Goal: Information Seeking & Learning: Learn about a topic

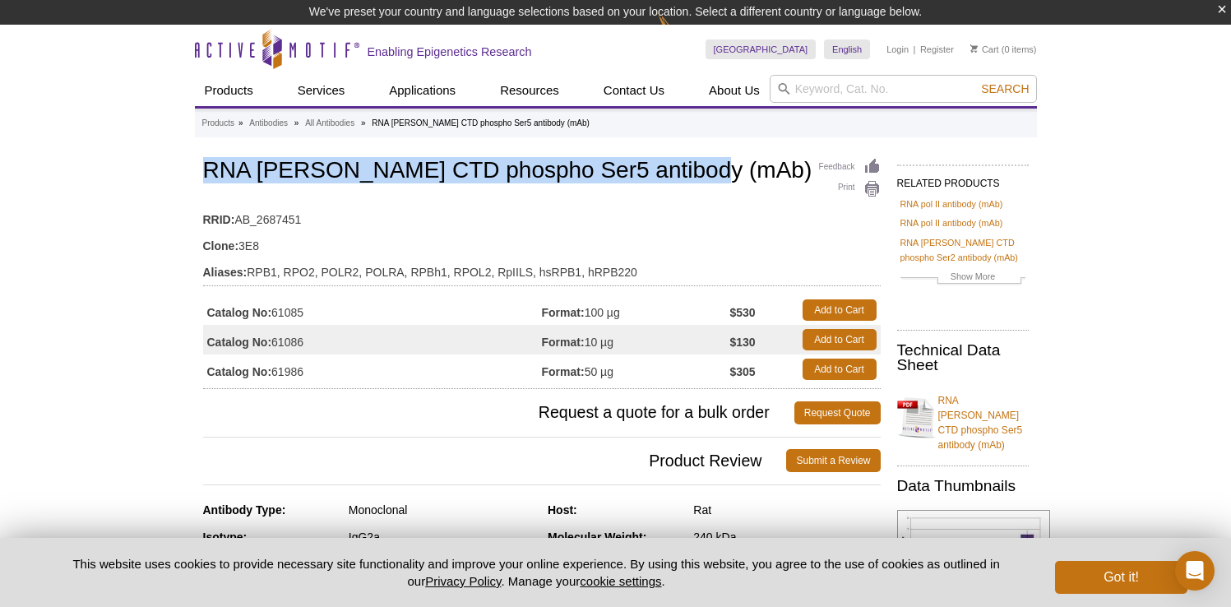
drag, startPoint x: 178, startPoint y: 169, endPoint x: 713, endPoint y: 164, distance: 535.3
copy h1 "RNA [PERSON_NAME] CTD phospho Ser5 antibody (mAb)"
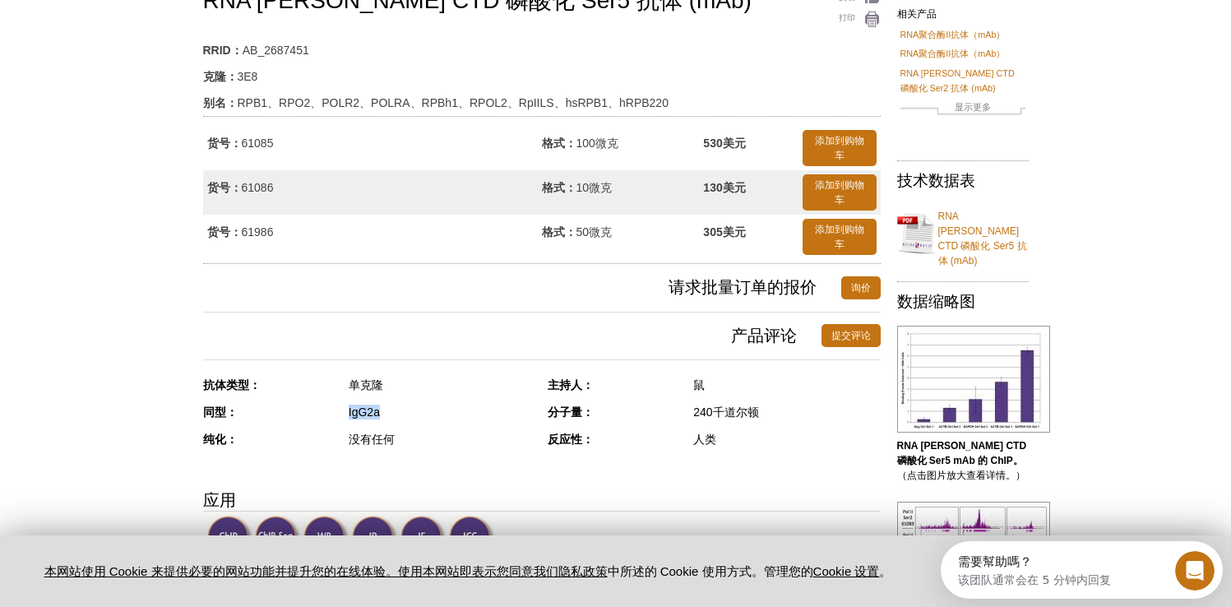
drag, startPoint x: 343, startPoint y: 413, endPoint x: 427, endPoint y: 420, distance: 84.2
click at [427, 420] on div "同型： IgG2a" at bounding box center [369, 418] width 333 height 27
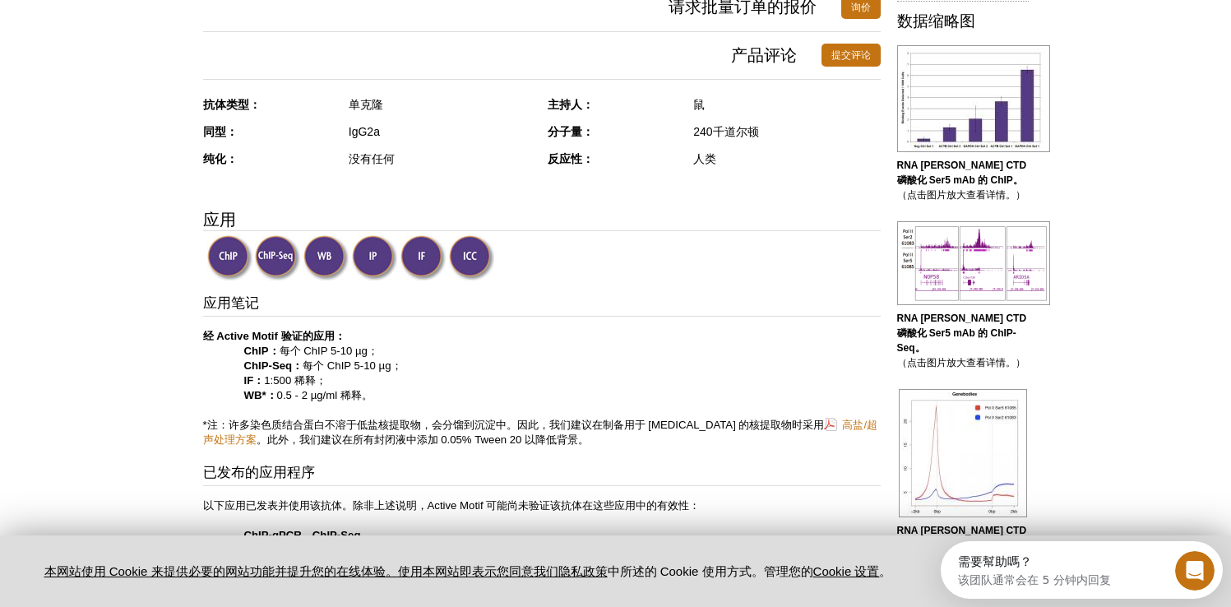
scroll to position [676, 0]
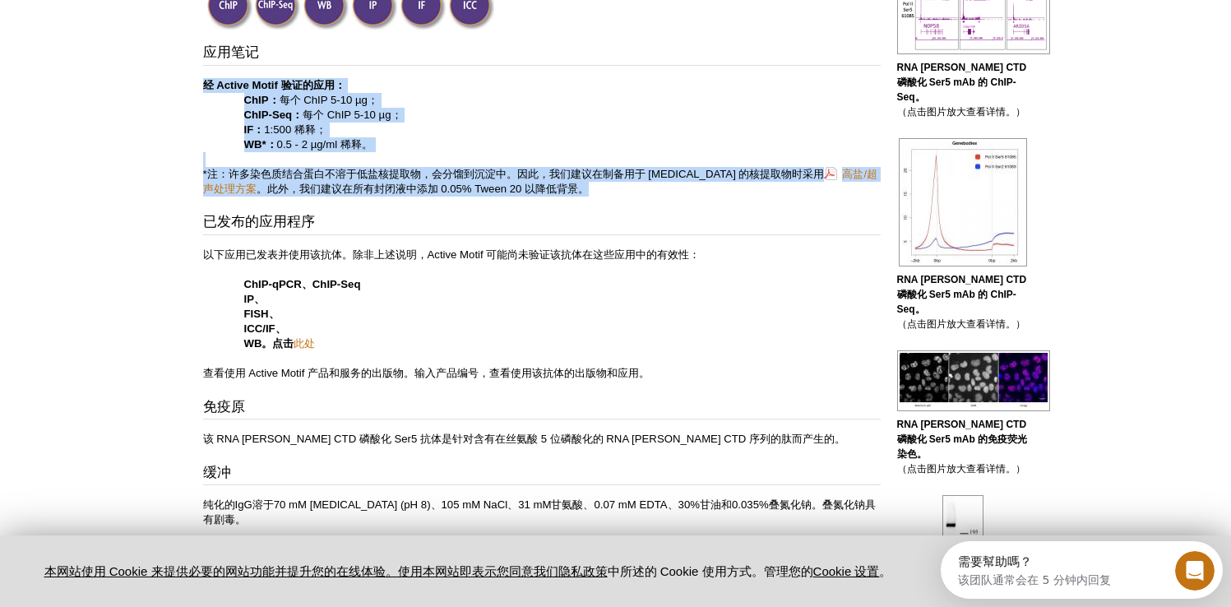
drag, startPoint x: 197, startPoint y: 87, endPoint x: 651, endPoint y: 196, distance: 466.7
click at [651, 196] on p "经 Active Motif 验证的应用： ChIP： 每个 ChIP 5-10 µg； ChIP-Seq： 每个 ChIP 5-10 µg； IF： 1:5…" at bounding box center [542, 137] width 678 height 118
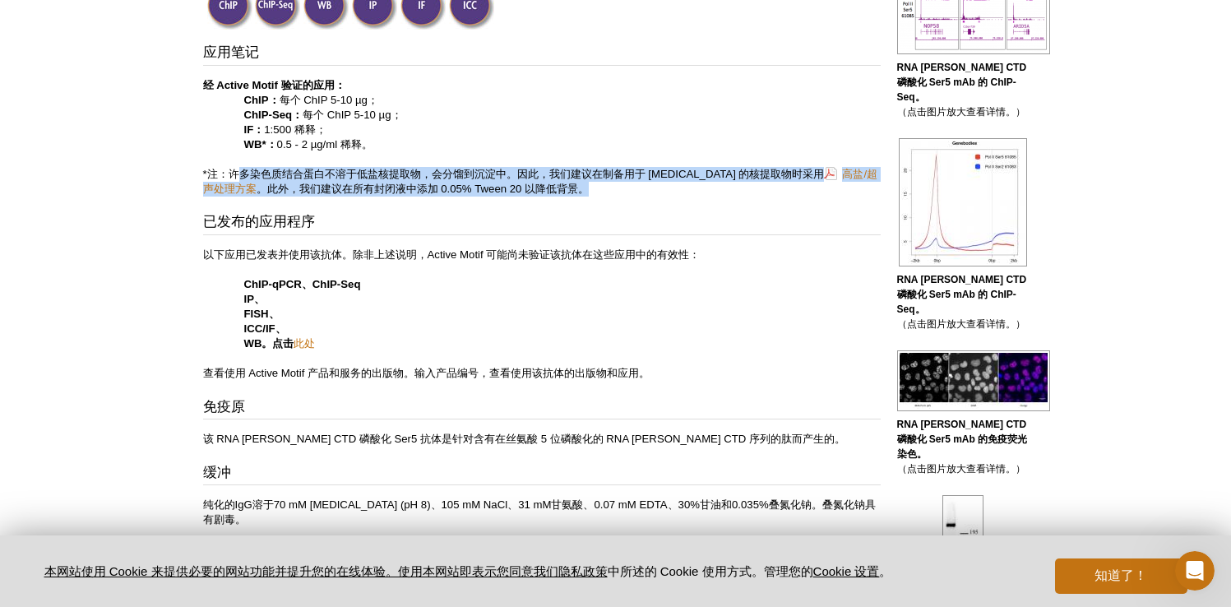
drag, startPoint x: 239, startPoint y: 171, endPoint x: 590, endPoint y: 188, distance: 350.7
click at [590, 188] on p "经 Active Motif 验证的应用： ChIP： 每个 ChIP 5-10 µg； ChIP-Seq： 每个 ChIP 5-10 µg； IF： 1:5…" at bounding box center [542, 137] width 678 height 118
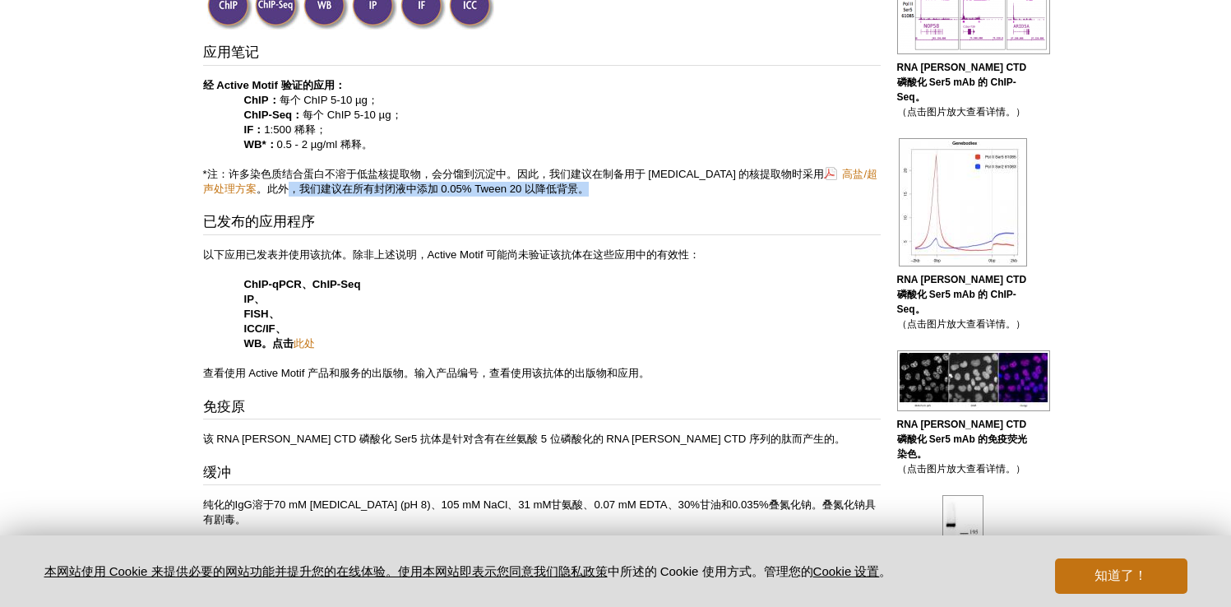
drag, startPoint x: 333, startPoint y: 193, endPoint x: 676, endPoint y: 188, distance: 342.9
click at [676, 188] on p "经 Active Motif 验证的应用： ChIP： 每个 ChIP 5-10 µg； ChIP-Seq： 每个 ChIP 5-10 µg； IF： 1:5…" at bounding box center [542, 137] width 678 height 118
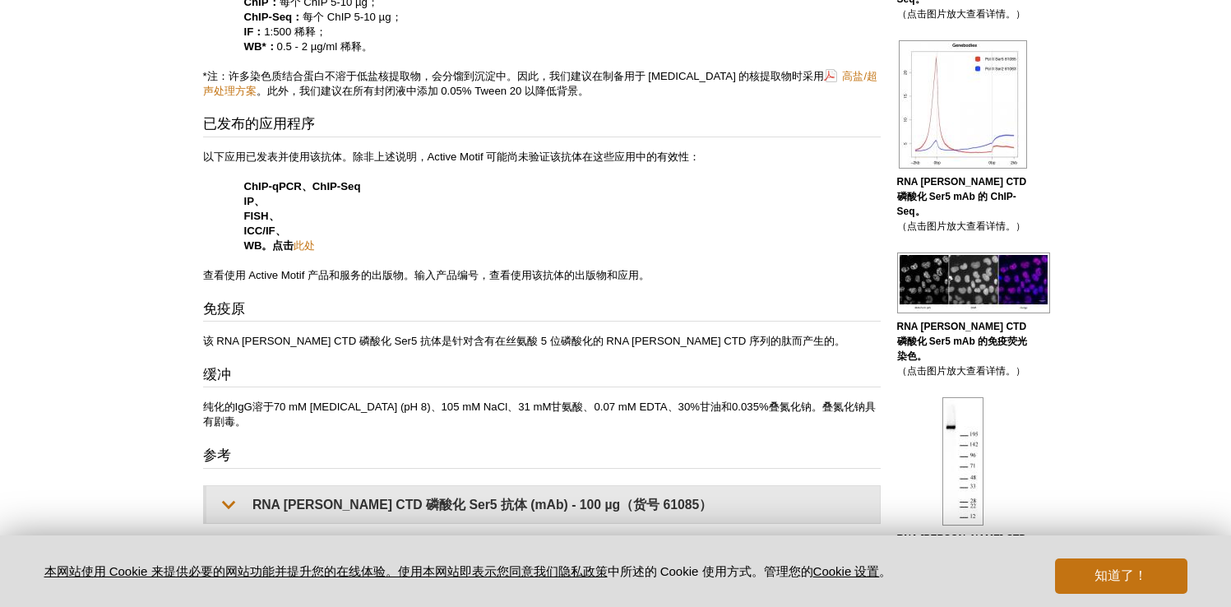
scroll to position [789, 0]
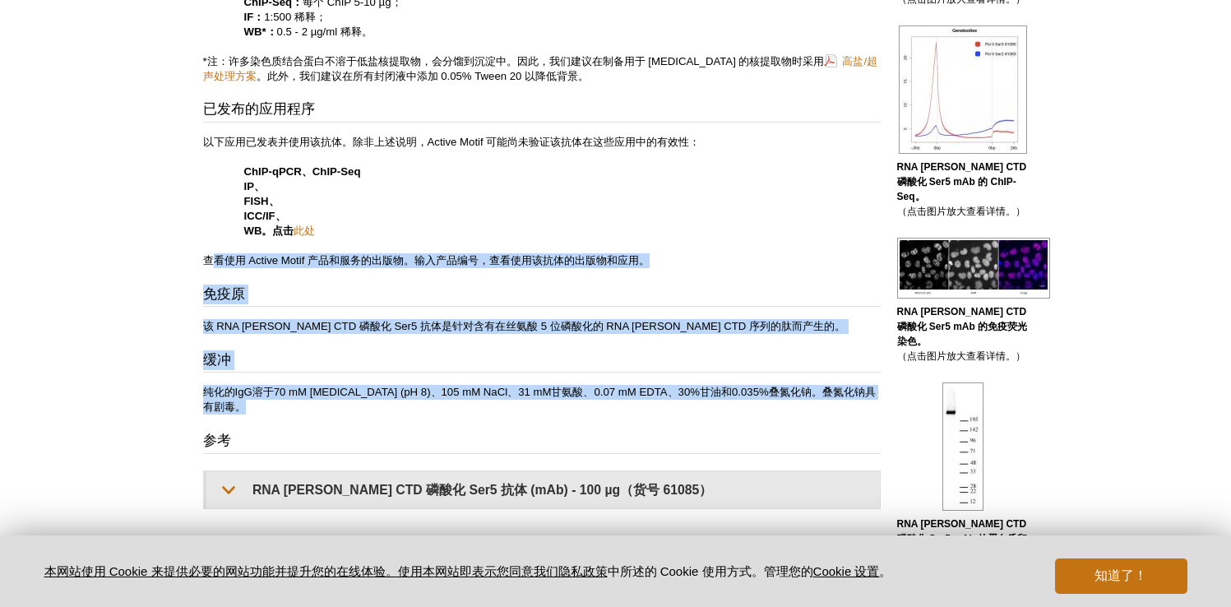
drag, startPoint x: 212, startPoint y: 262, endPoint x: 740, endPoint y: 410, distance: 548.2
click at [740, 410] on div "应用笔记 经 Active Motif 验证的应用： ChIP： 每个 ChIP 5-10 µg； ChIP-Seq： 每个 ChIP 5-10 µg； IF…" at bounding box center [542, 219] width 678 height 579
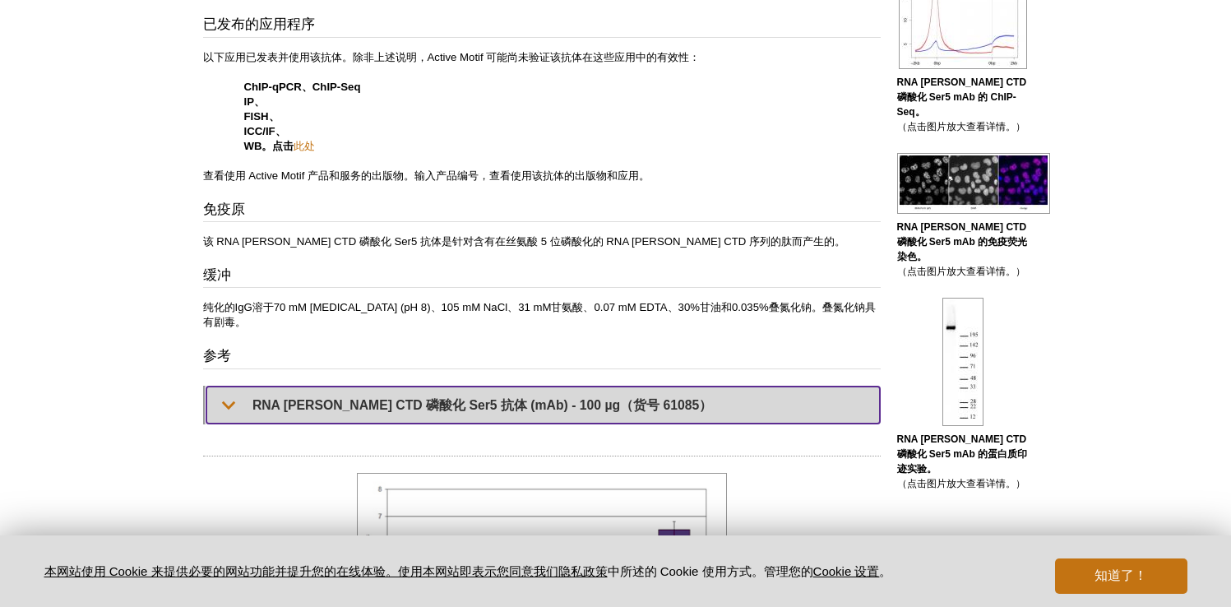
click at [215, 386] on summary "RNA [PERSON_NAME] CTD 磷酸化 Ser5 抗体 (mAb) - 100 µg（货号 61085）" at bounding box center [542, 404] width 673 height 37
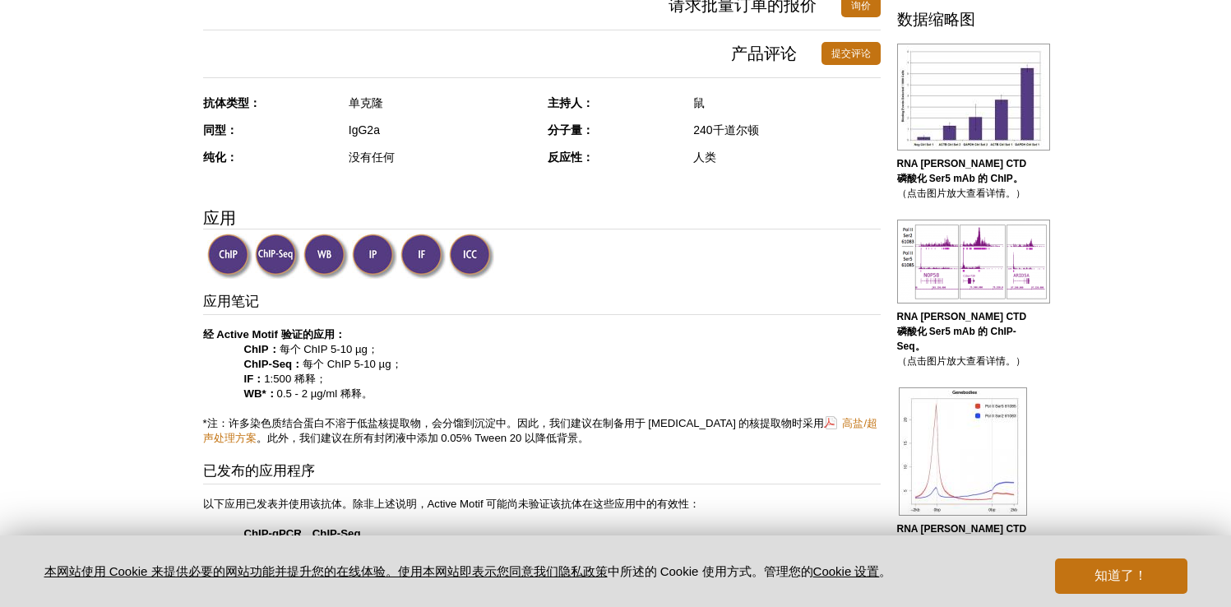
click at [713, 346] on p "经 Active Motif 验证的应用： ChIP： 每个 ChIP 5-10 µg； ChIP-Seq： 每个 ChIP 5-10 µg； IF： 1:5…" at bounding box center [542, 386] width 678 height 118
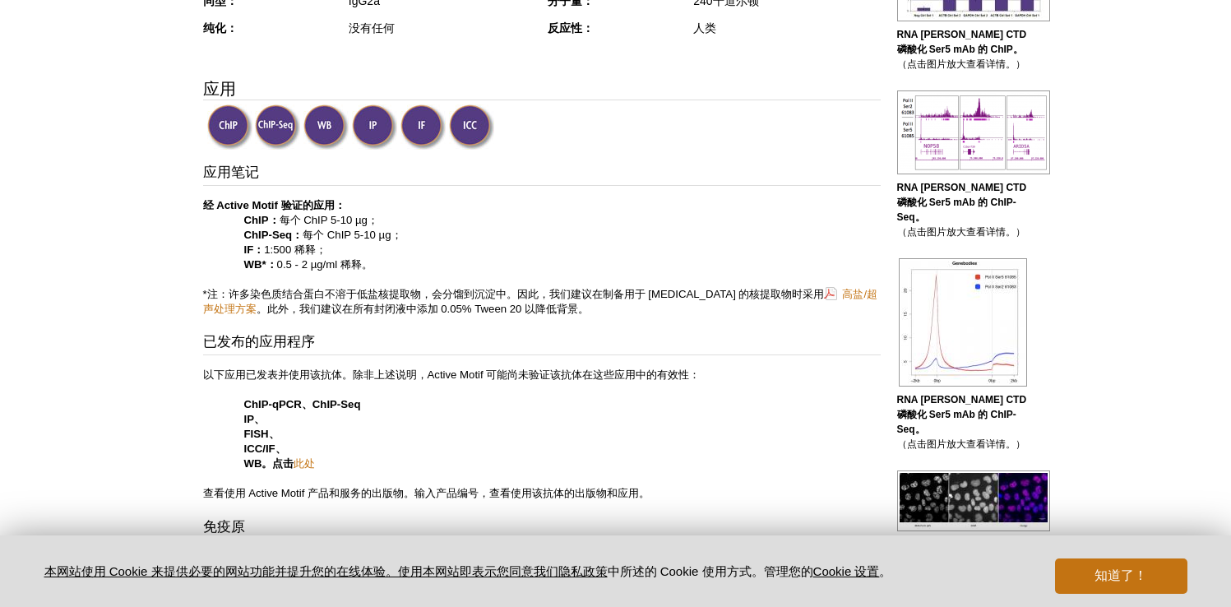
scroll to position [599, 0]
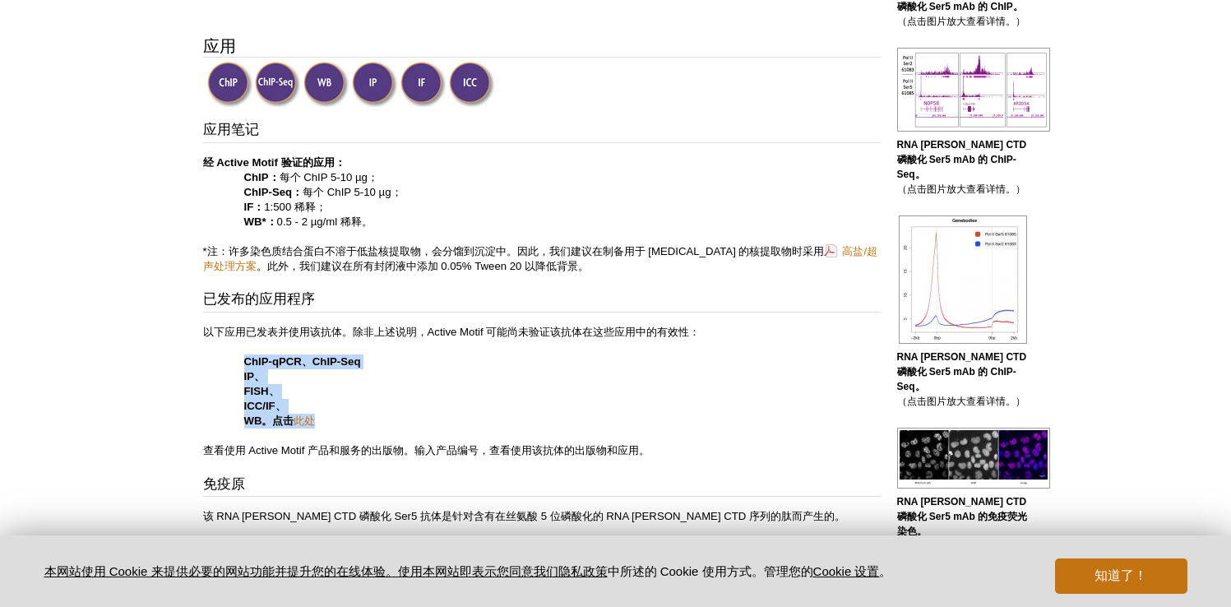
drag, startPoint x: 242, startPoint y: 363, endPoint x: 340, endPoint y: 428, distance: 117.7
click at [340, 428] on p "以下应用已发表并使用该抗体。除非上述说明，Active Motif 可能尚未验证该抗体在这些应用中的有效性： ChIP-qPCR、ChIP-Seq IP、 F…" at bounding box center [542, 391] width 678 height 133
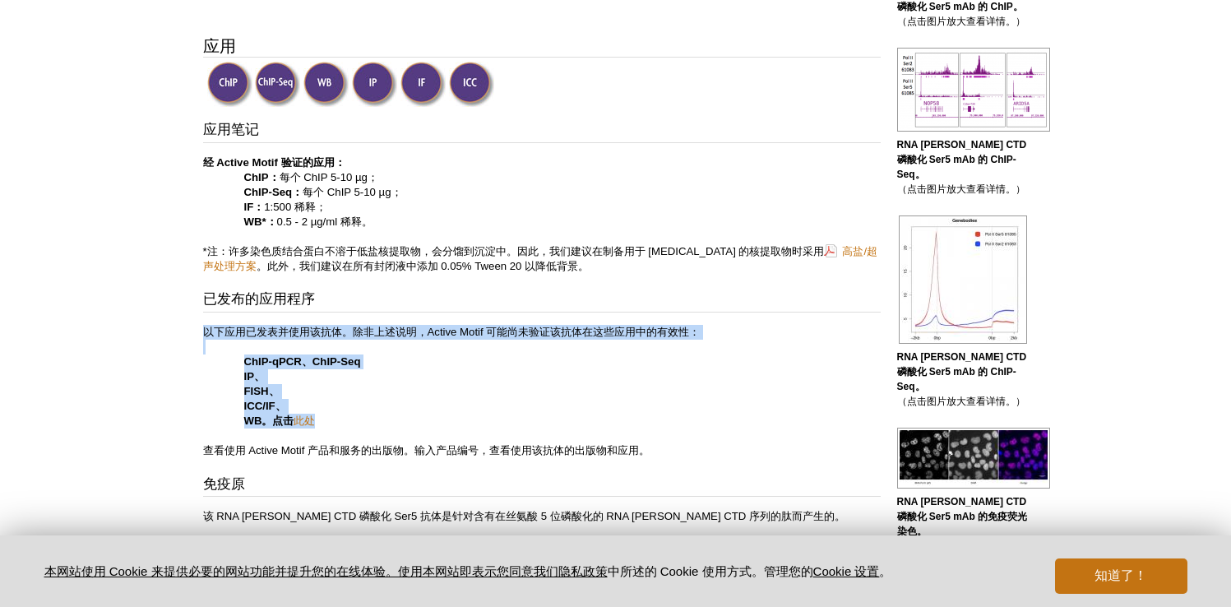
drag, startPoint x: 355, startPoint y: 425, endPoint x: 195, endPoint y: 331, distance: 185.7
drag, startPoint x: 197, startPoint y: 329, endPoint x: 353, endPoint y: 435, distance: 188.2
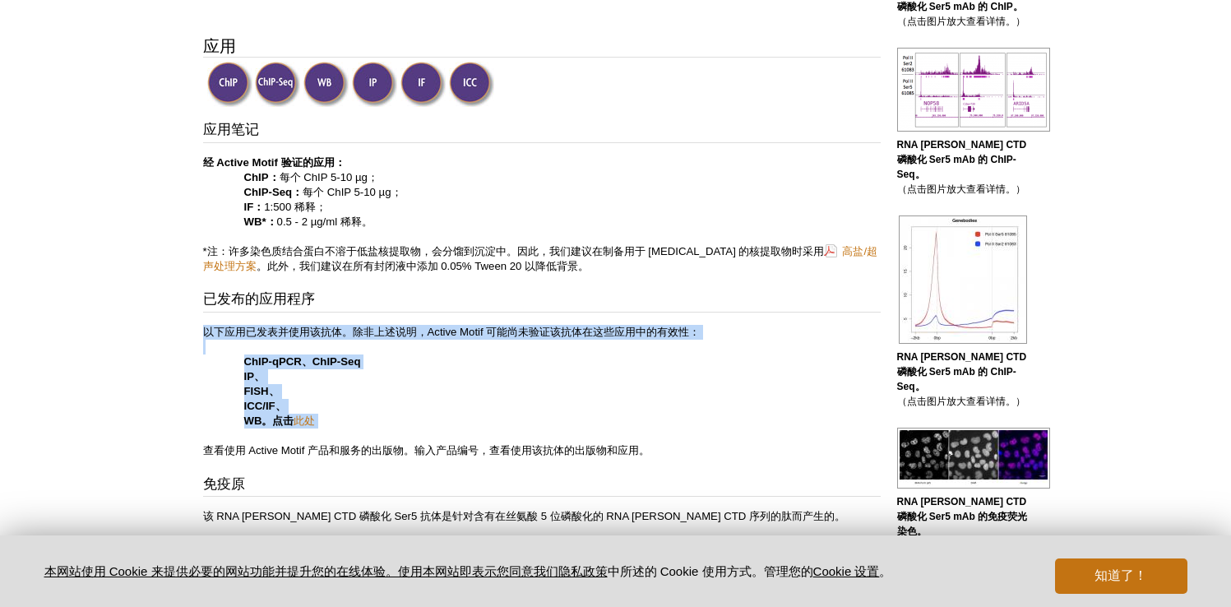
click at [397, 423] on p "以下应用已发表并使用该抗体。除非上述说明，Active Motif 可能尚未验证该抗体在这些应用中的有效性： ChIP-qPCR、ChIP-Seq IP、 F…" at bounding box center [542, 391] width 678 height 133
drag, startPoint x: 195, startPoint y: 326, endPoint x: 755, endPoint y: 331, distance: 560.0
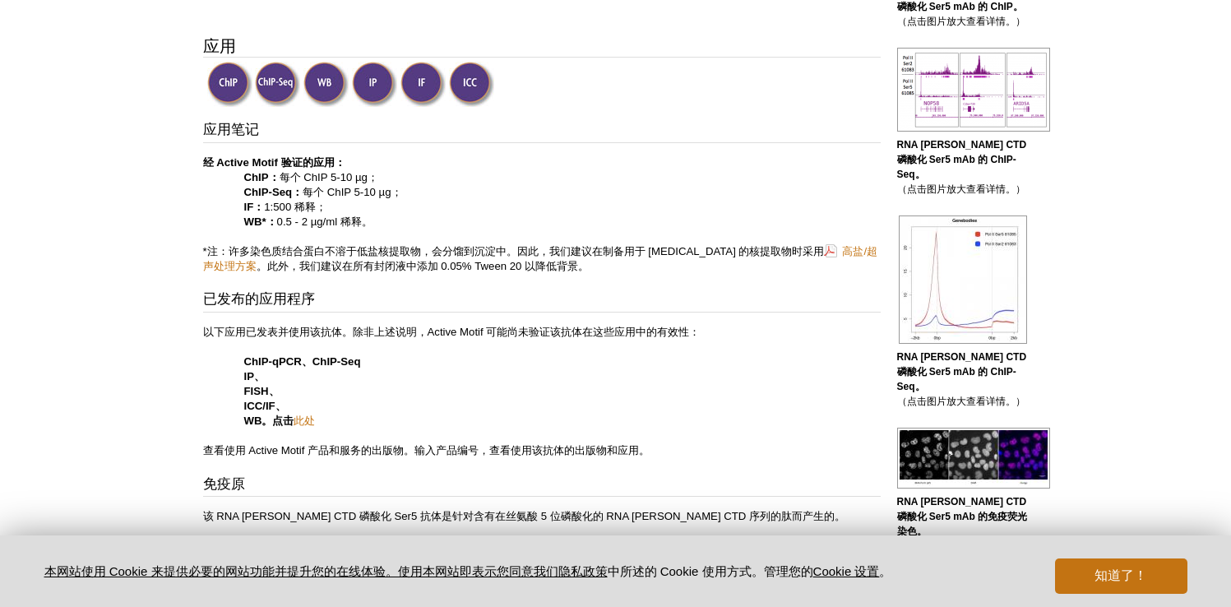
drag, startPoint x: 664, startPoint y: 341, endPoint x: 646, endPoint y: 339, distance: 17.4
click at [661, 341] on p "以下应用已发表并使用该抗体。除非上述说明，Active Motif 可能尚未验证该抗体在这些应用中的有效性： ChIP-qPCR、ChIP-Seq IP、 F…" at bounding box center [542, 391] width 678 height 133
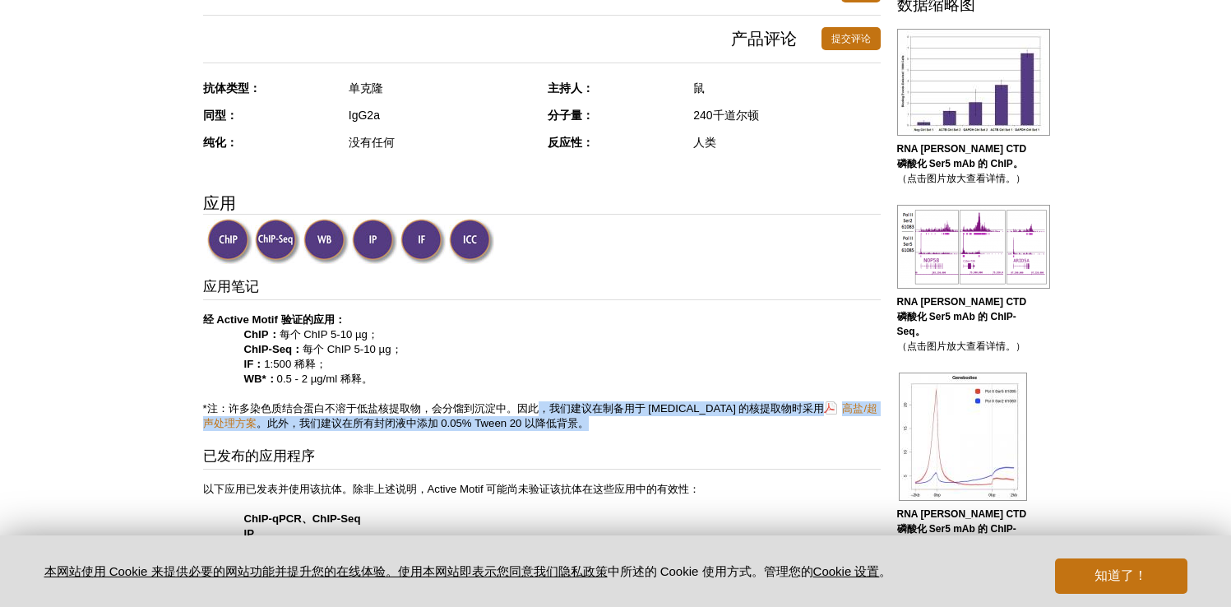
drag, startPoint x: 540, startPoint y: 403, endPoint x: 627, endPoint y: 432, distance: 91.3
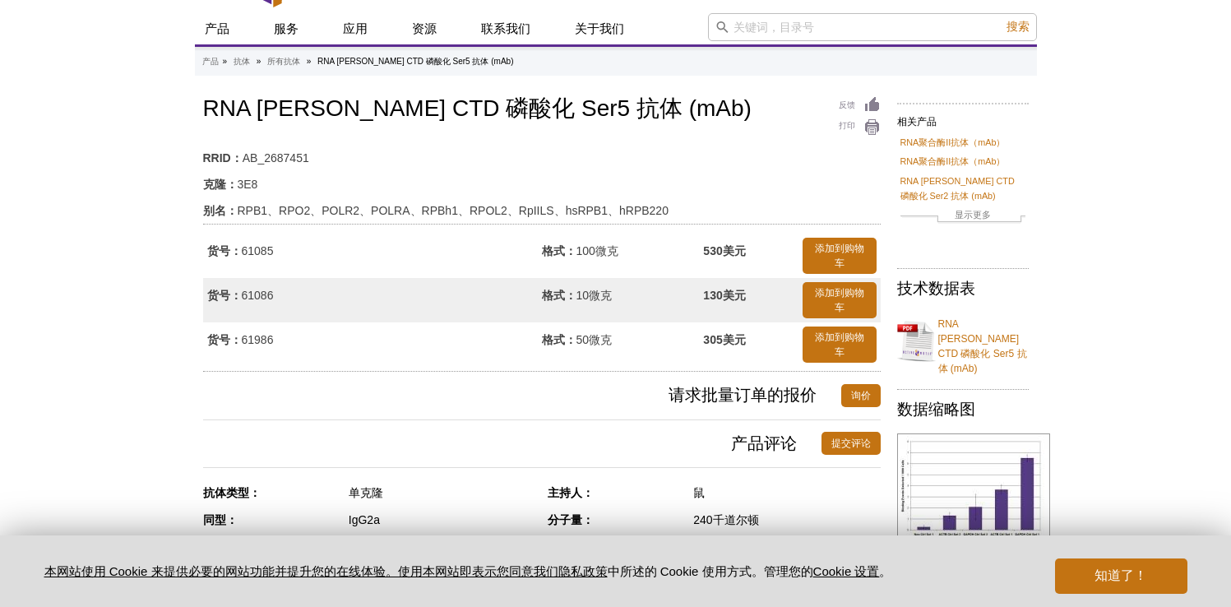
scroll to position [0, 0]
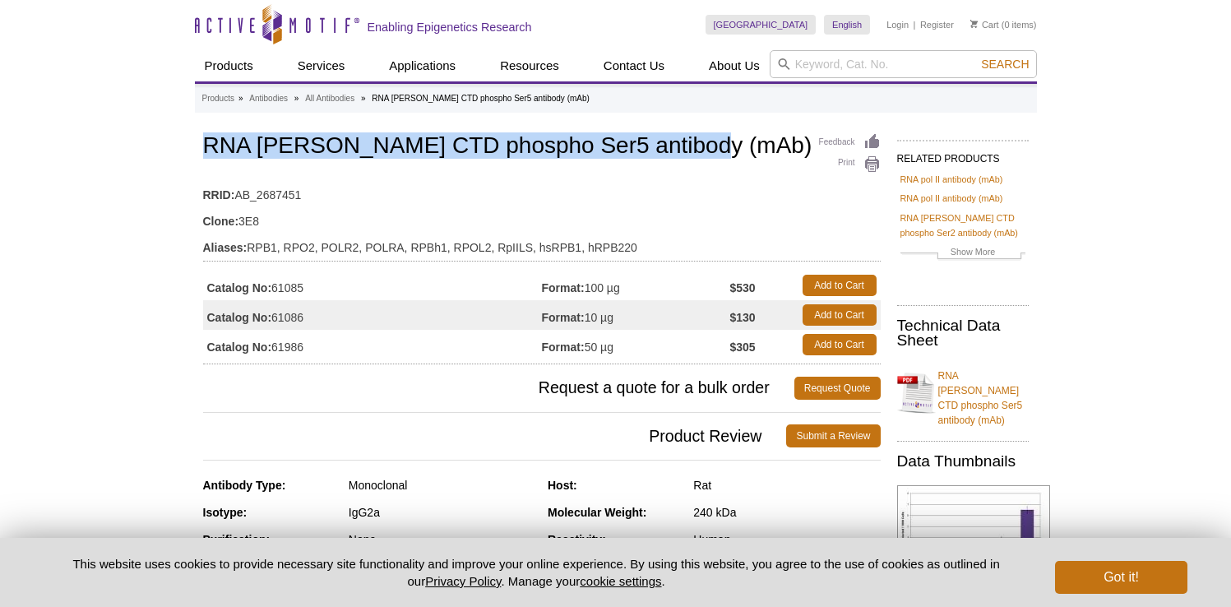
drag, startPoint x: 183, startPoint y: 139, endPoint x: 681, endPoint y: 141, distance: 498.3
copy h1 "RNA [PERSON_NAME] CTD phospho Ser5 antibody (mAb)"
